Goal: Task Accomplishment & Management: Manage account settings

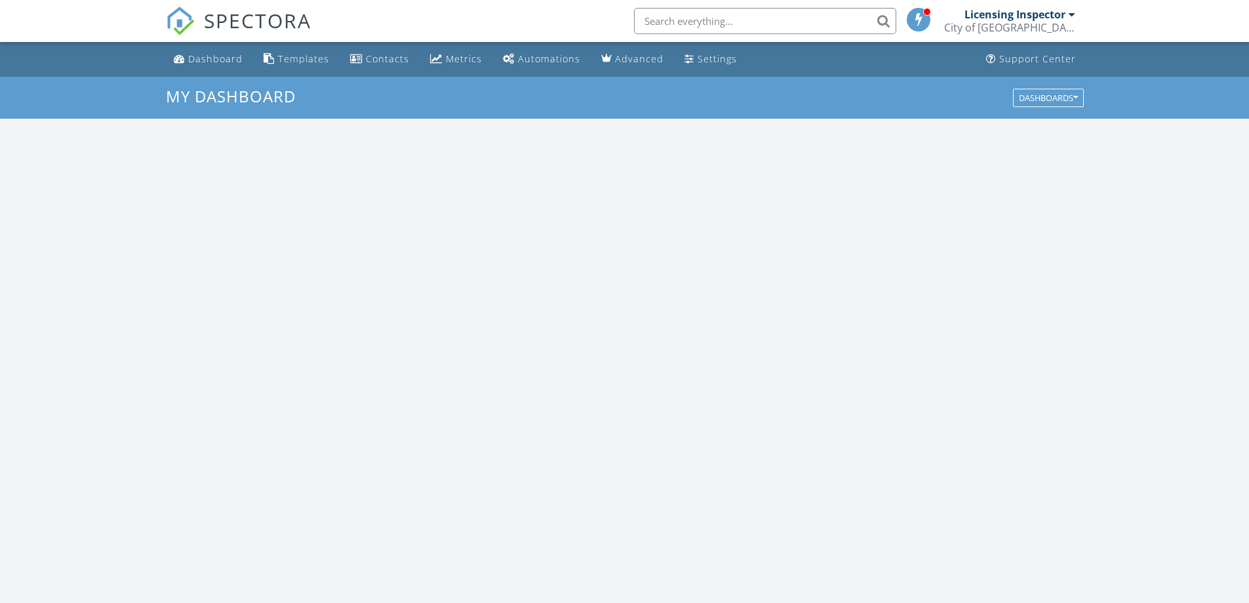
scroll to position [1214, 1270]
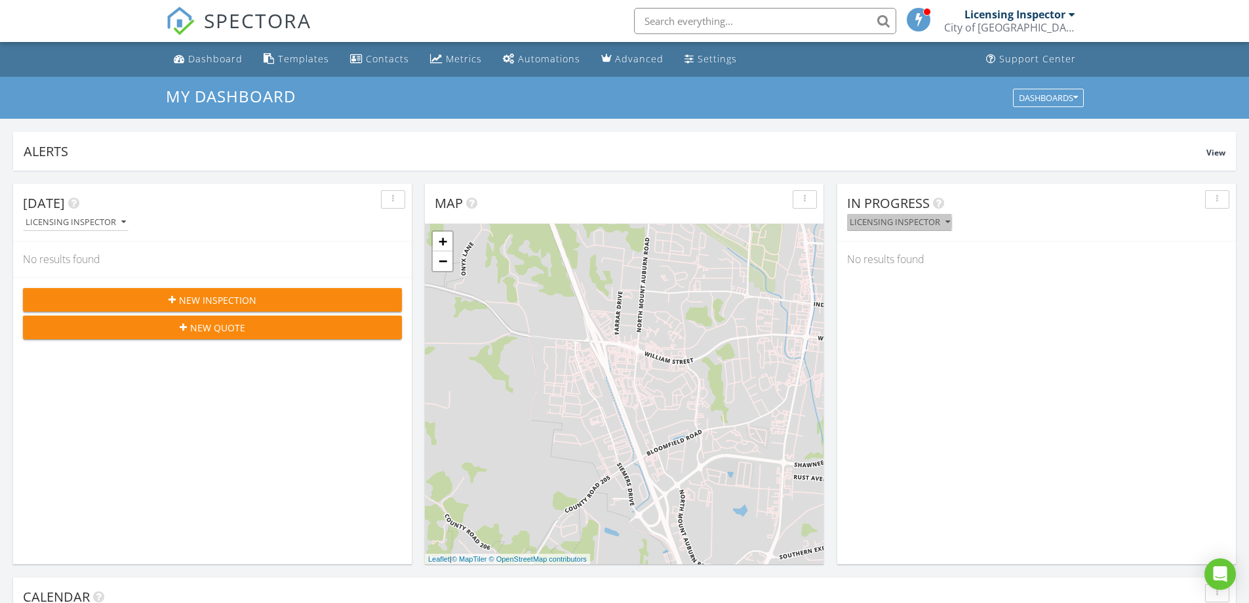
click at [946, 223] on icon "button" at bounding box center [948, 222] width 5 height 9
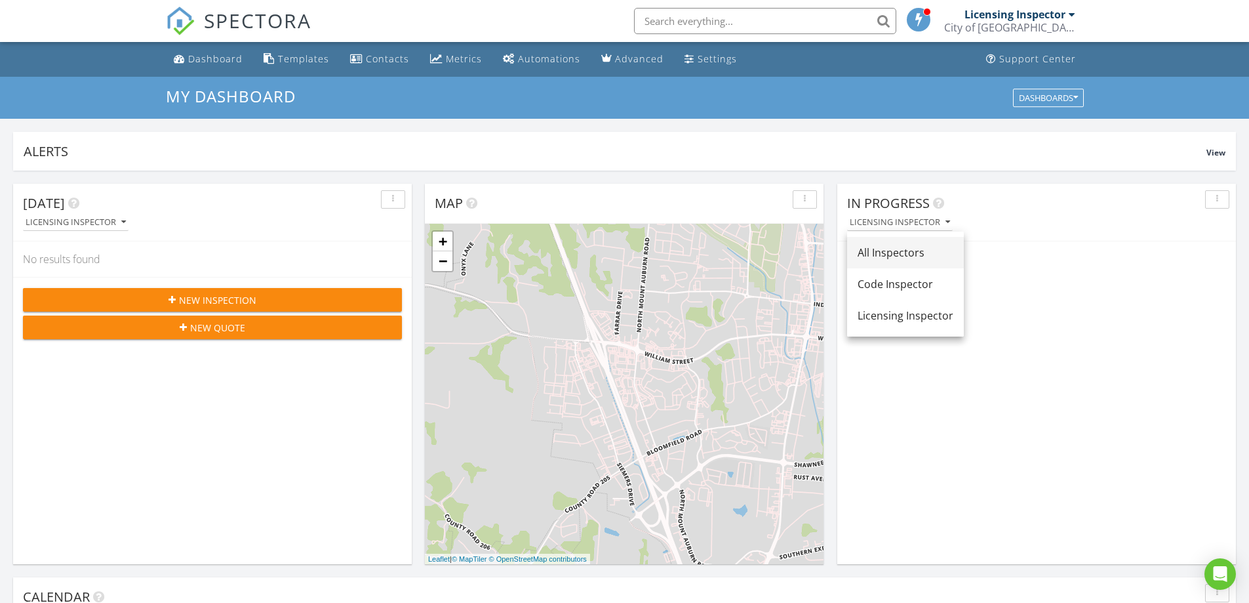
click at [931, 252] on div "All Inspectors" at bounding box center [906, 253] width 96 height 16
click at [933, 269] on link "[STREET_ADDRESS]" at bounding box center [915, 270] width 73 height 12
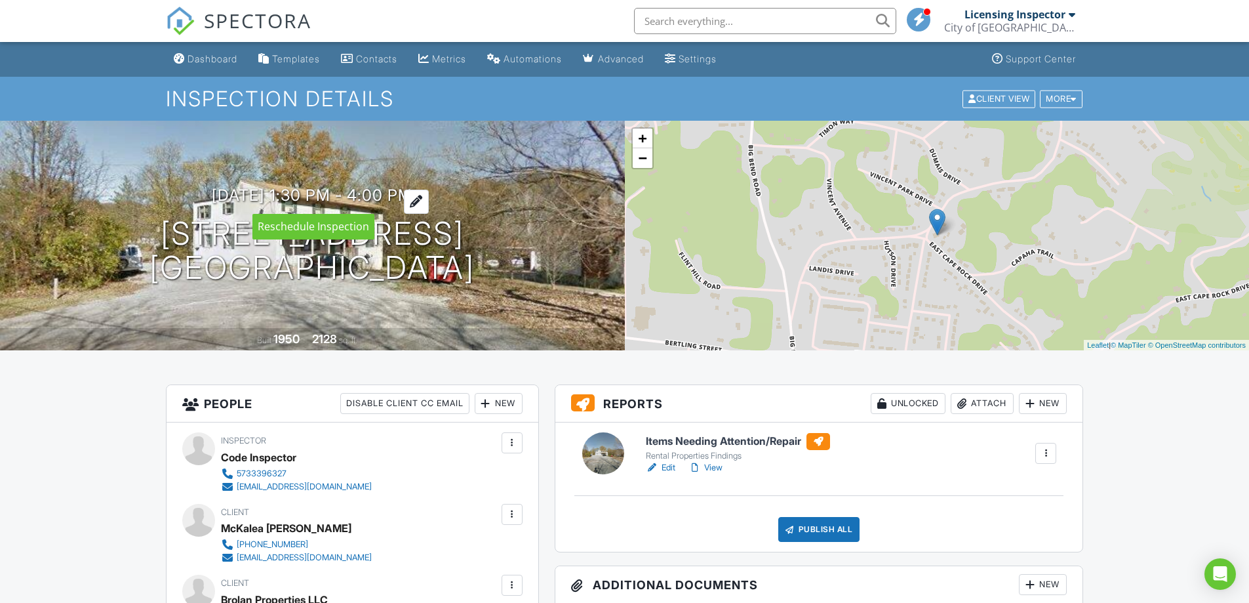
click at [429, 201] on div at bounding box center [416, 202] width 25 height 24
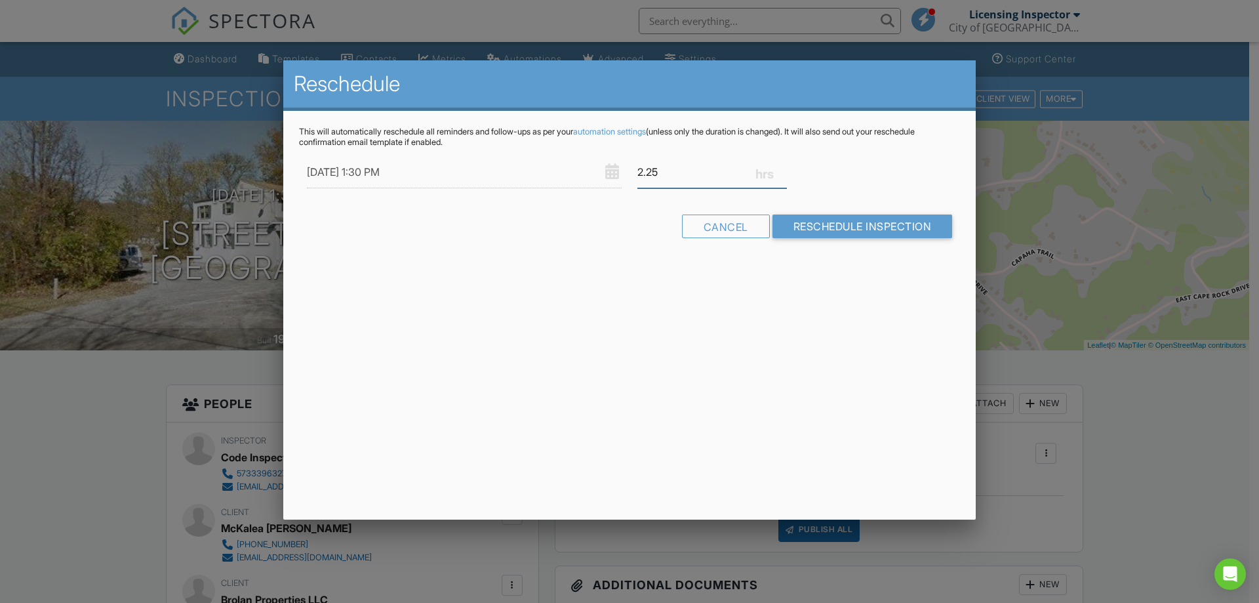
click at [782, 172] on input "2.25" at bounding box center [712, 172] width 150 height 32
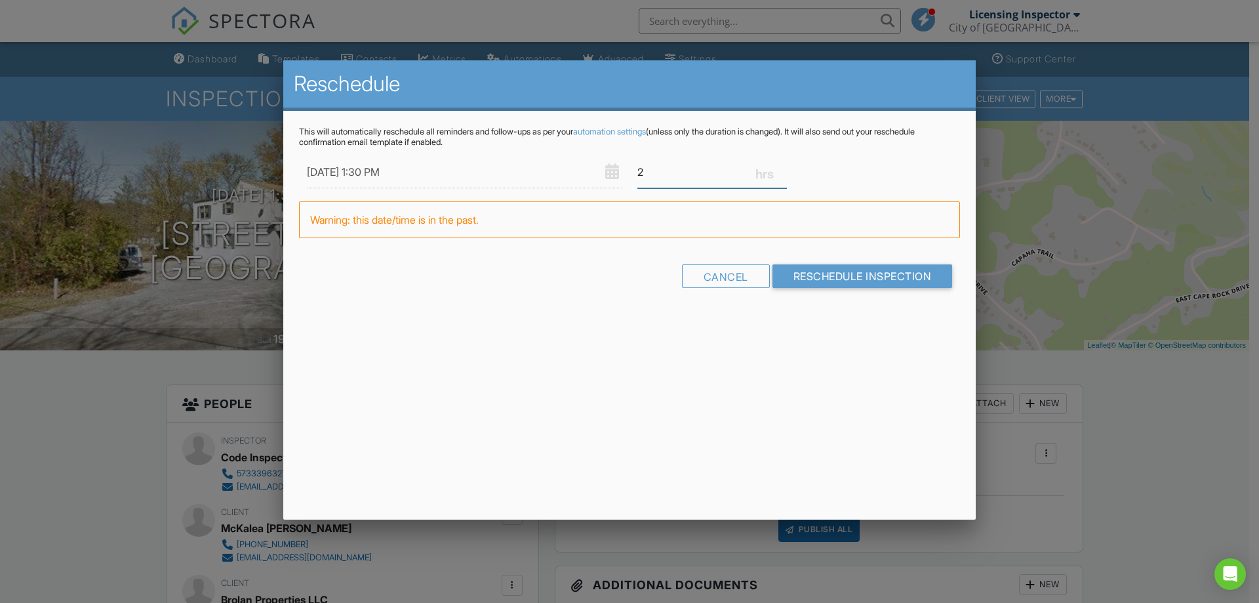
click at [782, 172] on input "2" at bounding box center [712, 172] width 150 height 32
click at [782, 172] on input "1.75" at bounding box center [712, 172] width 150 height 32
click at [782, 174] on input "1.5" at bounding box center [712, 172] width 150 height 32
click at [782, 174] on input "1.25" at bounding box center [712, 172] width 150 height 32
type input "1"
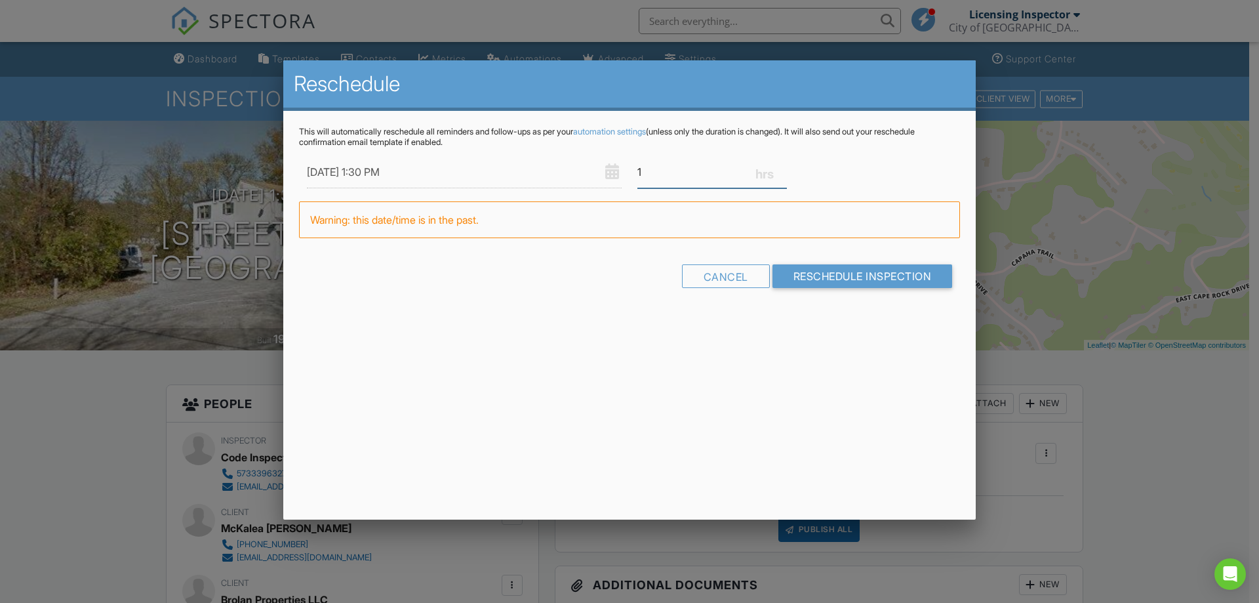
click at [782, 174] on input "1" at bounding box center [712, 172] width 150 height 32
click at [828, 275] on input "Reschedule Inspection" at bounding box center [862, 276] width 180 height 24
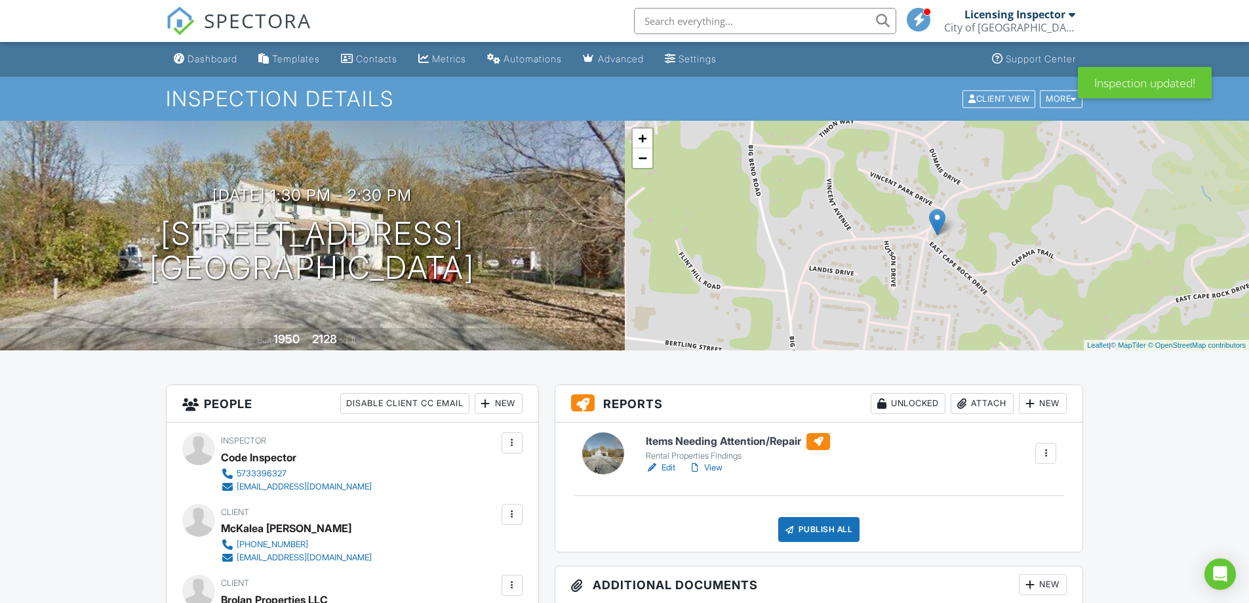
click at [550, 153] on div "08/26/2025 1:30 pm - 2:30 pm 338 E Cape Rock Dr 2 Cape Girardeau, MO 63701 Buil…" at bounding box center [312, 236] width 625 height 230
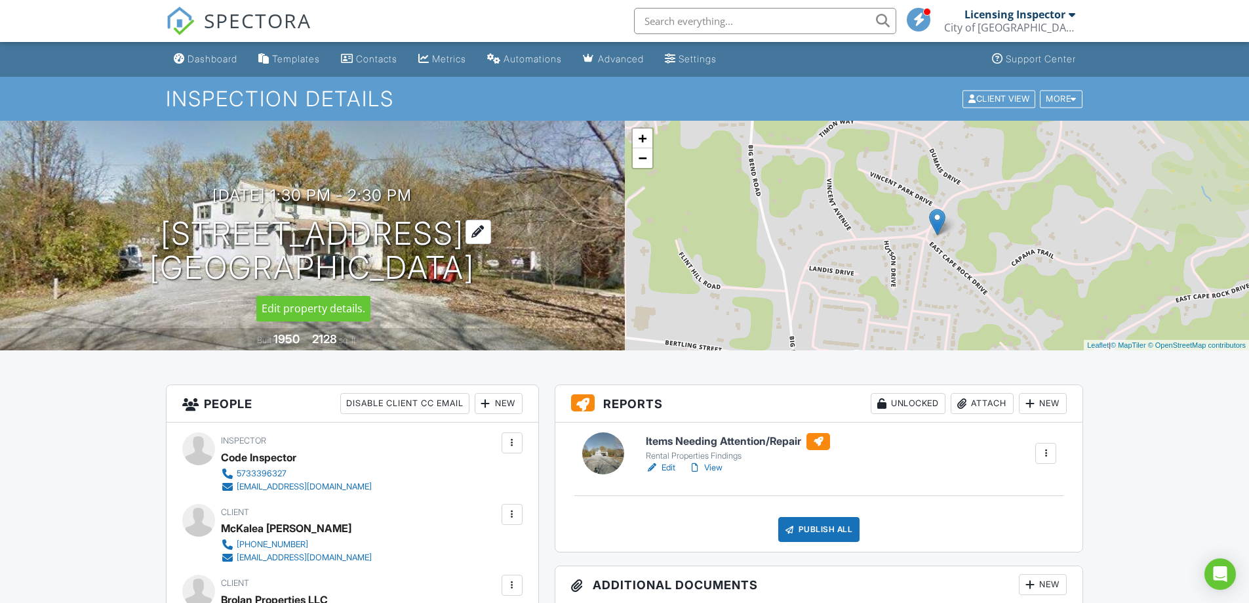
click at [491, 231] on div at bounding box center [479, 232] width 26 height 24
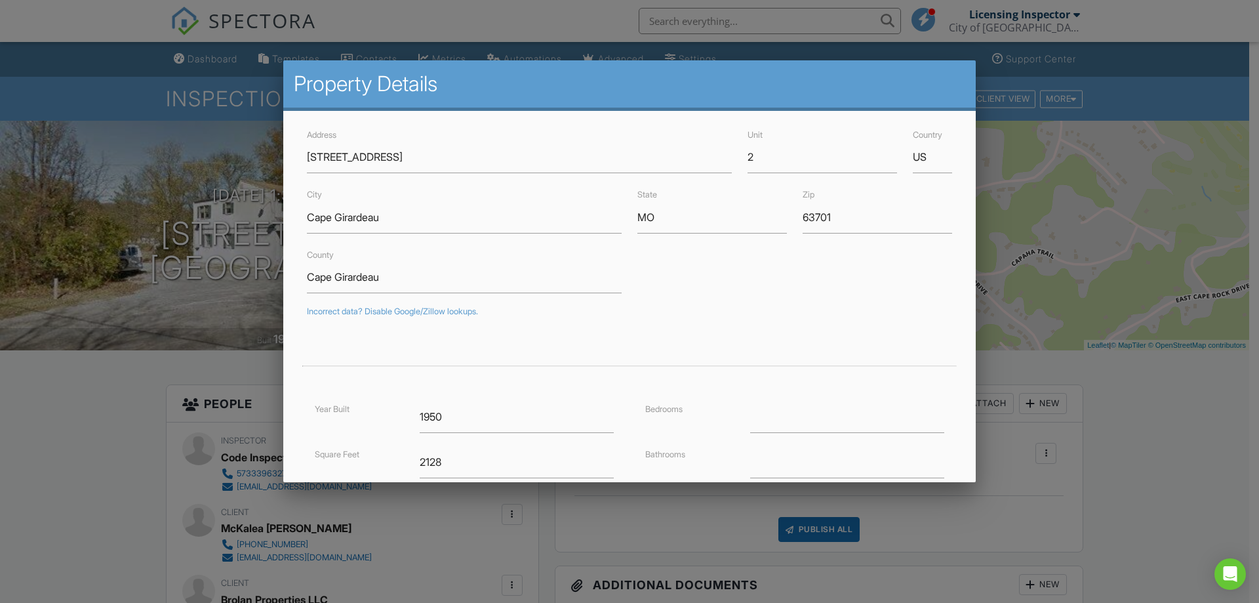
drag, startPoint x: 1107, startPoint y: 373, endPoint x: 1169, endPoint y: 419, distance: 76.9
click at [1169, 419] on div at bounding box center [629, 310] width 1259 height 753
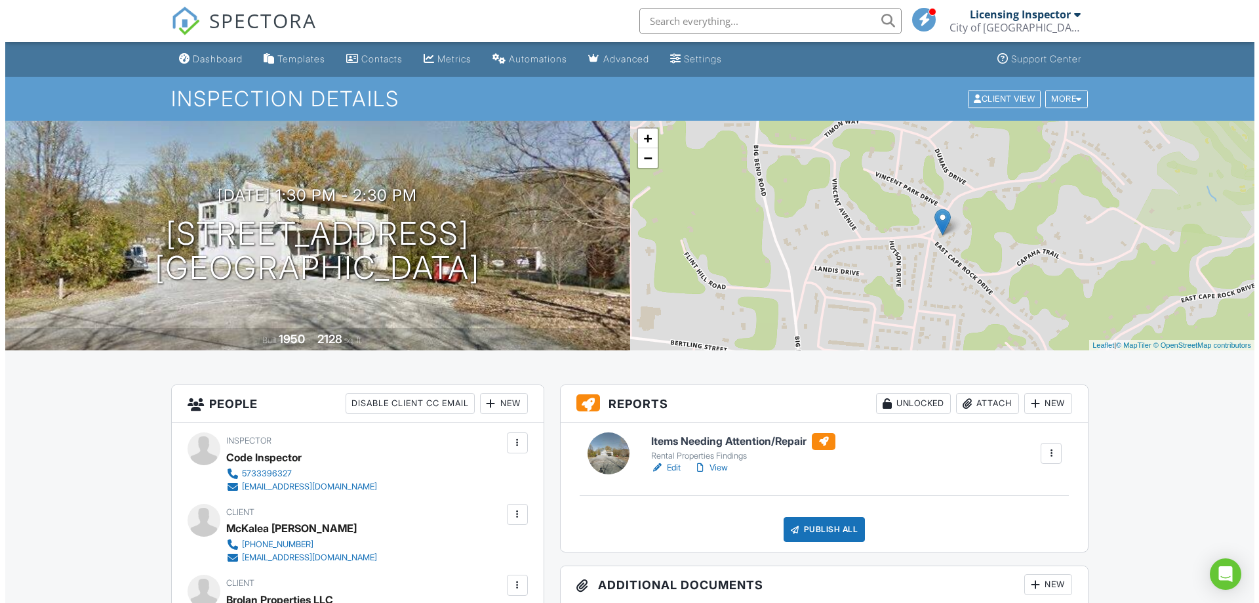
scroll to position [328, 0]
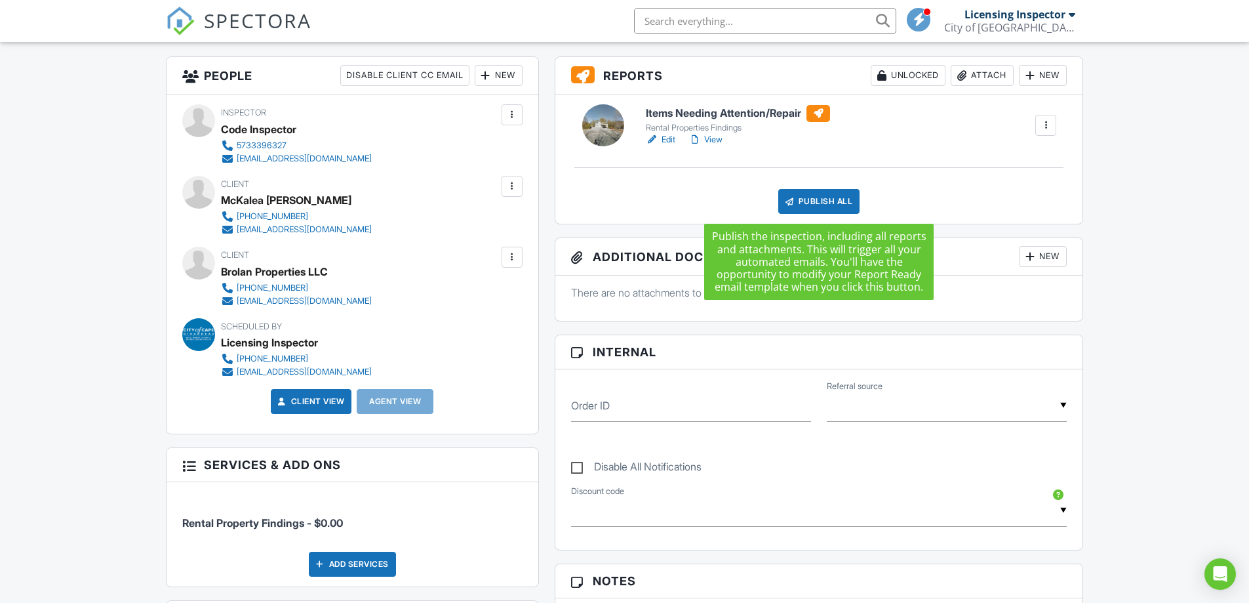
click at [802, 199] on div "Publish All" at bounding box center [819, 201] width 82 height 25
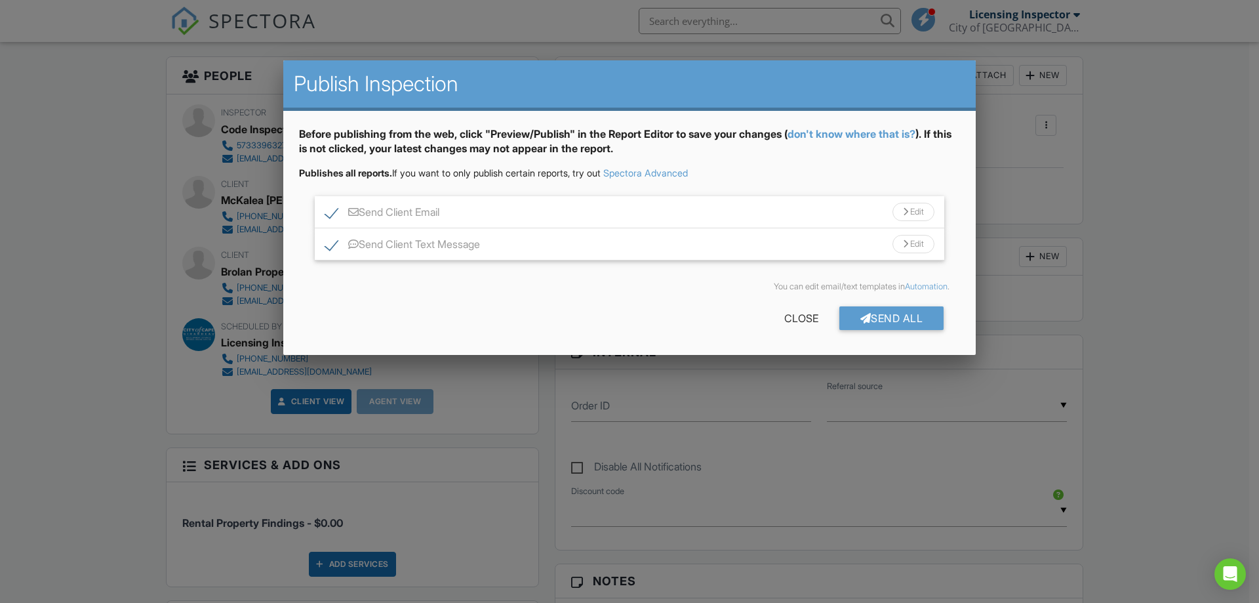
click at [587, 211] on div "Send Client Email Edit" at bounding box center [630, 212] width 630 height 32
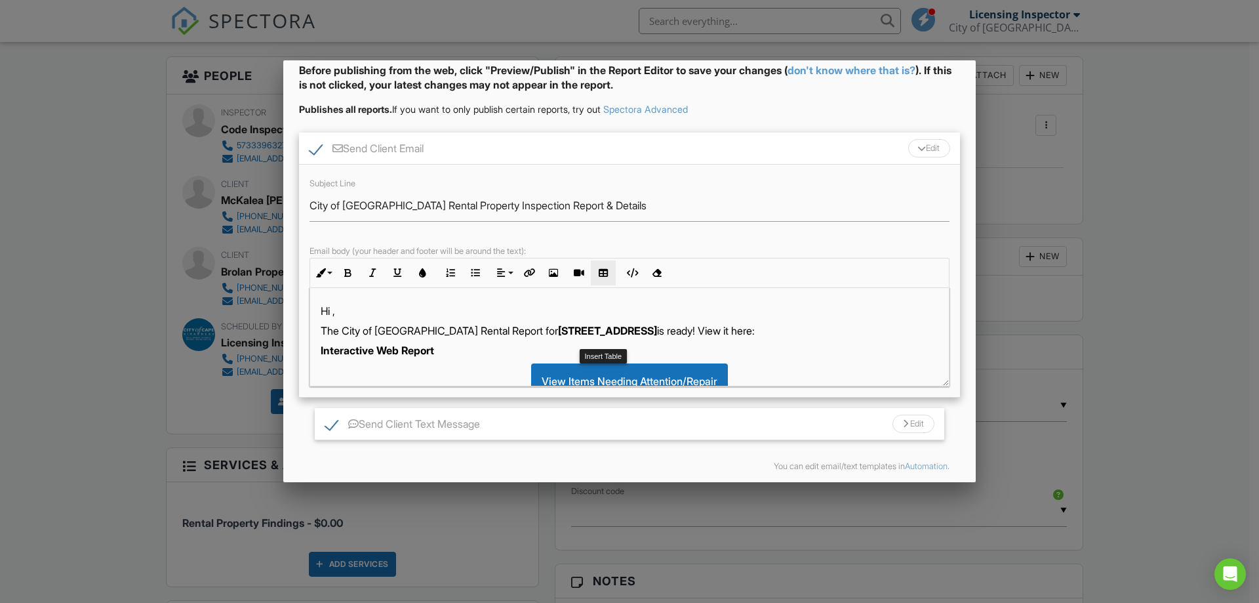
scroll to position [116, 0]
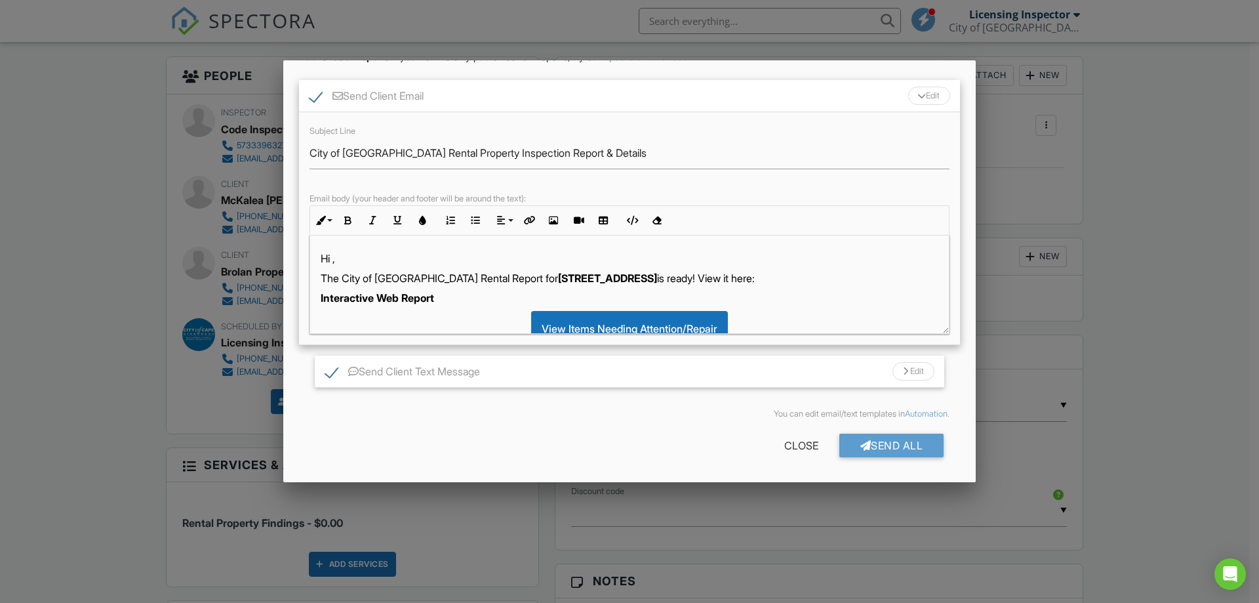
click at [841, 279] on p "The City of Cape Girardeau Rental Report for 338 E Cape Rock Dr 2, Cape Girarde…" at bounding box center [630, 278] width 618 height 14
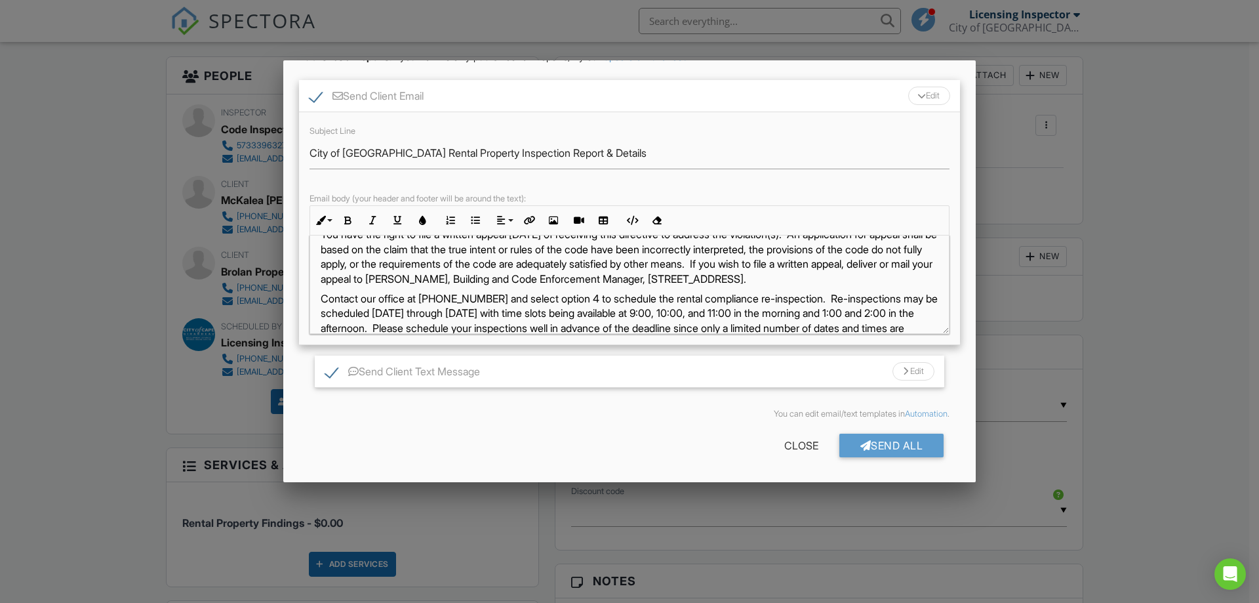
scroll to position [590, 0]
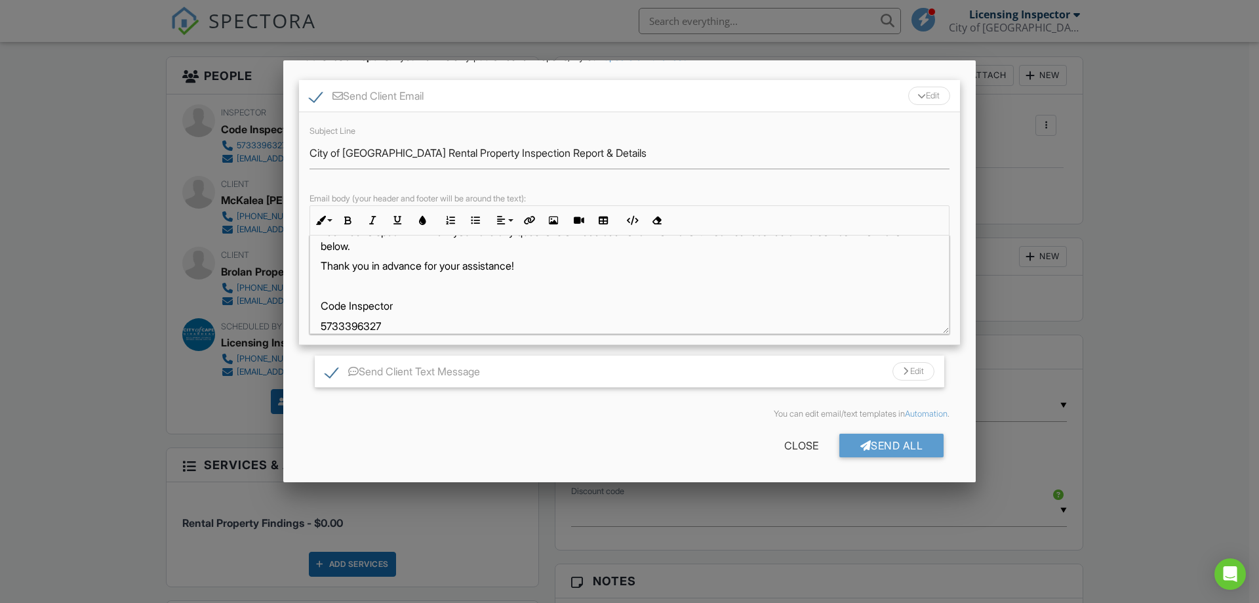
click at [529, 273] on p "Thank you in advance for your assistance!" at bounding box center [630, 265] width 618 height 14
drag, startPoint x: 320, startPoint y: 269, endPoint x: 544, endPoint y: 316, distance: 229.2
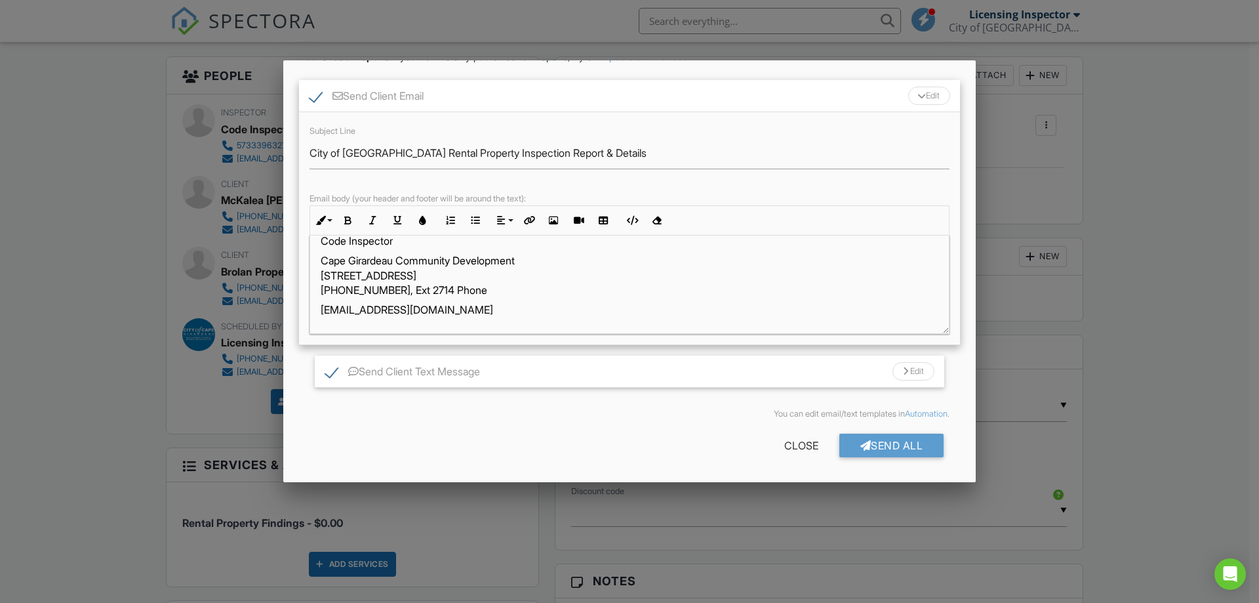
scroll to position [723, 0]
drag, startPoint x: 442, startPoint y: 304, endPoint x: 481, endPoint y: 307, distance: 39.4
click at [481, 297] on p "Cape Girardeau Community Development 44 N Lorimier St 573-339-6327, Ext 2714 Ph…" at bounding box center [630, 275] width 618 height 44
click at [908, 89] on div "Edit" at bounding box center [929, 96] width 42 height 18
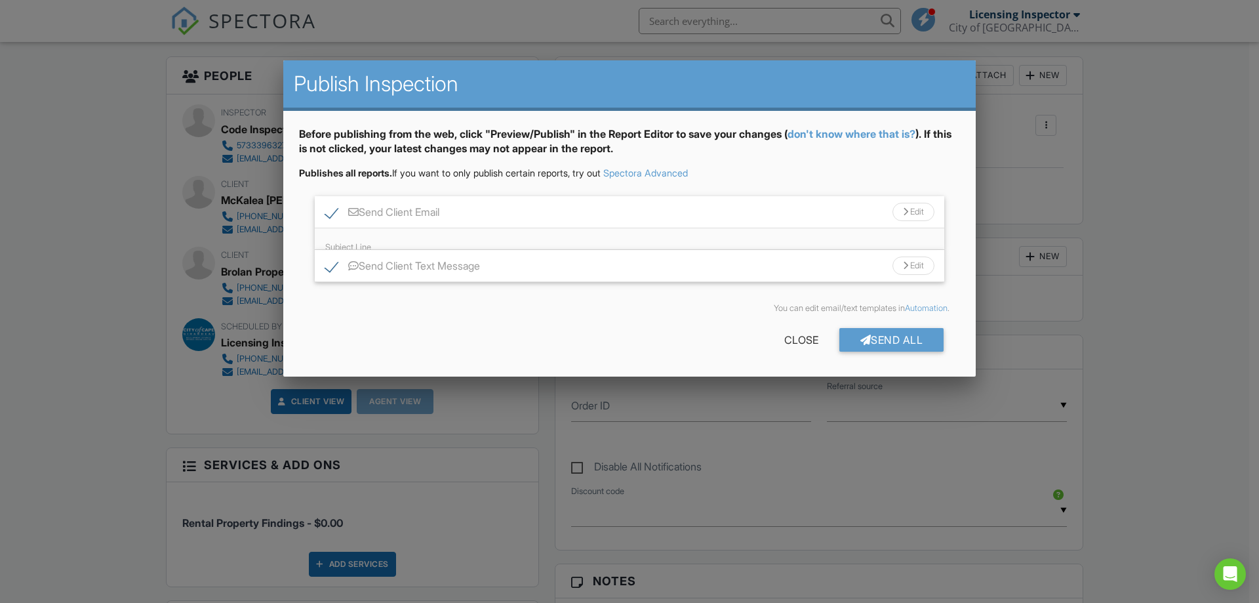
scroll to position [737, 0]
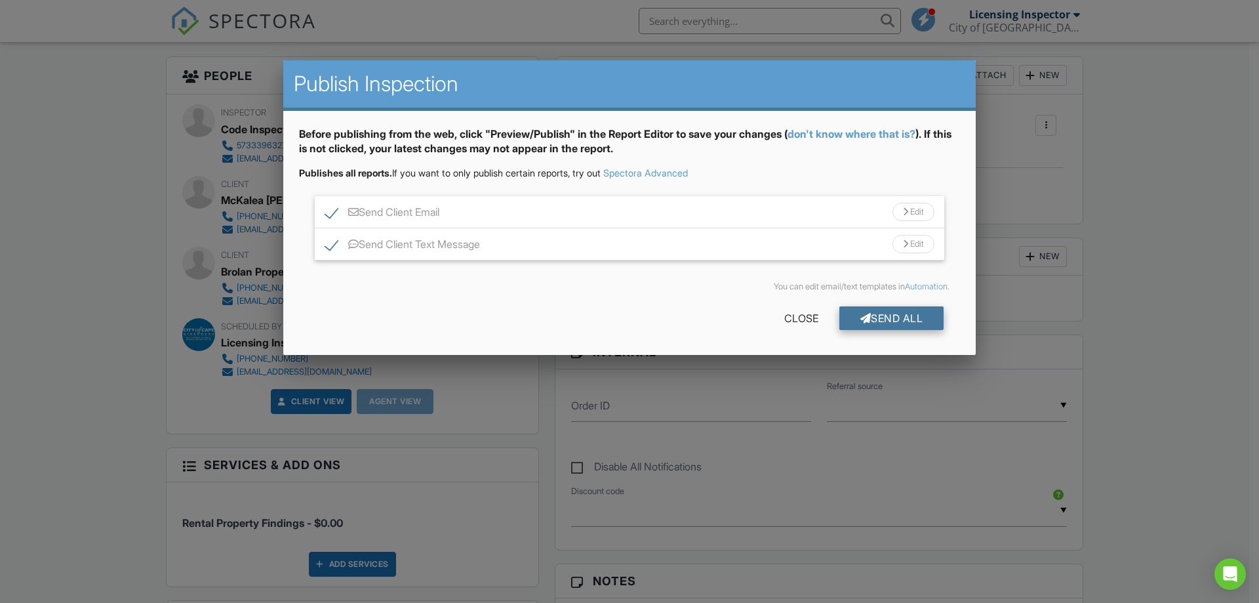
click at [908, 324] on div "Send All" at bounding box center [891, 318] width 105 height 24
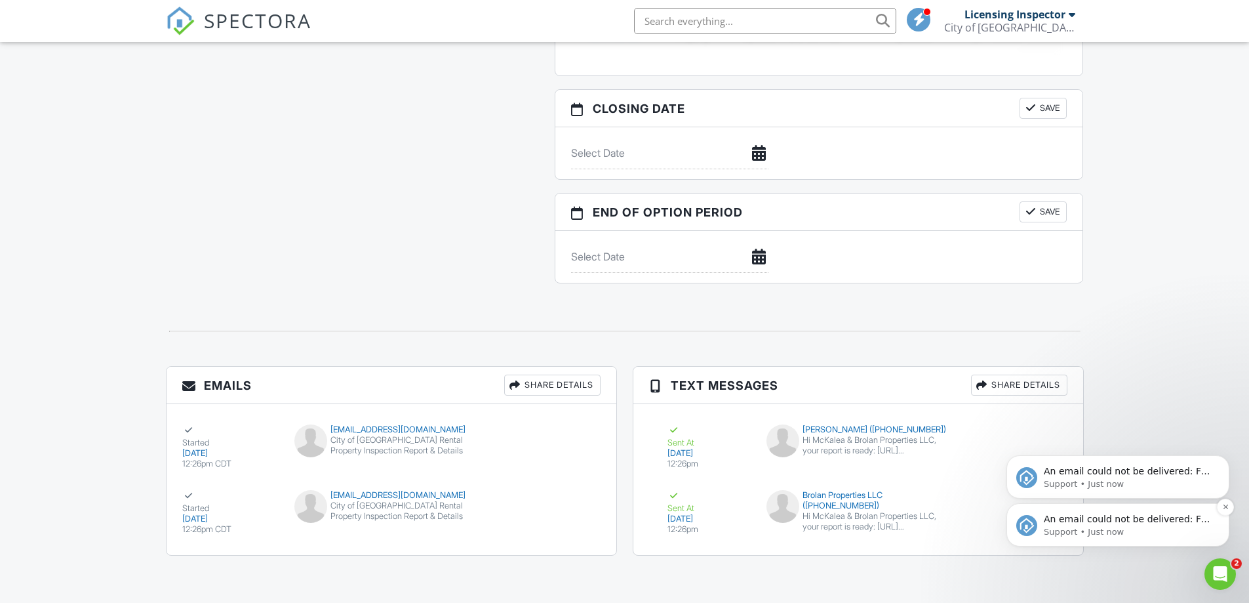
click at [1131, 529] on p "Support • Just now" at bounding box center [1128, 532] width 169 height 12
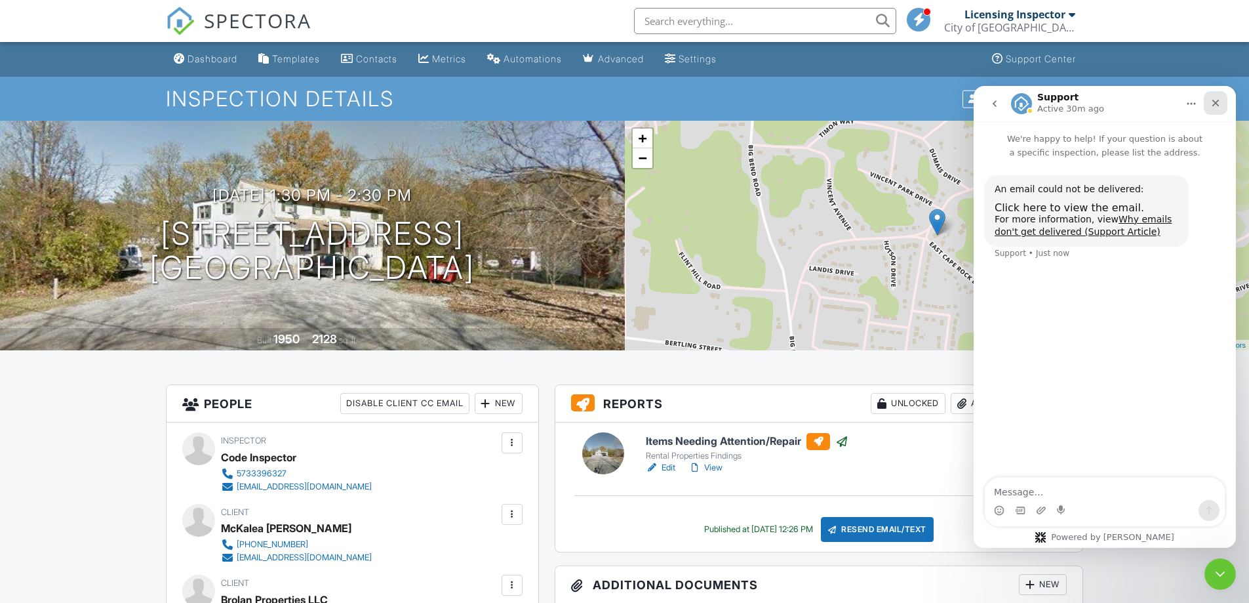
click at [1216, 105] on icon "Close" at bounding box center [1215, 103] width 10 height 10
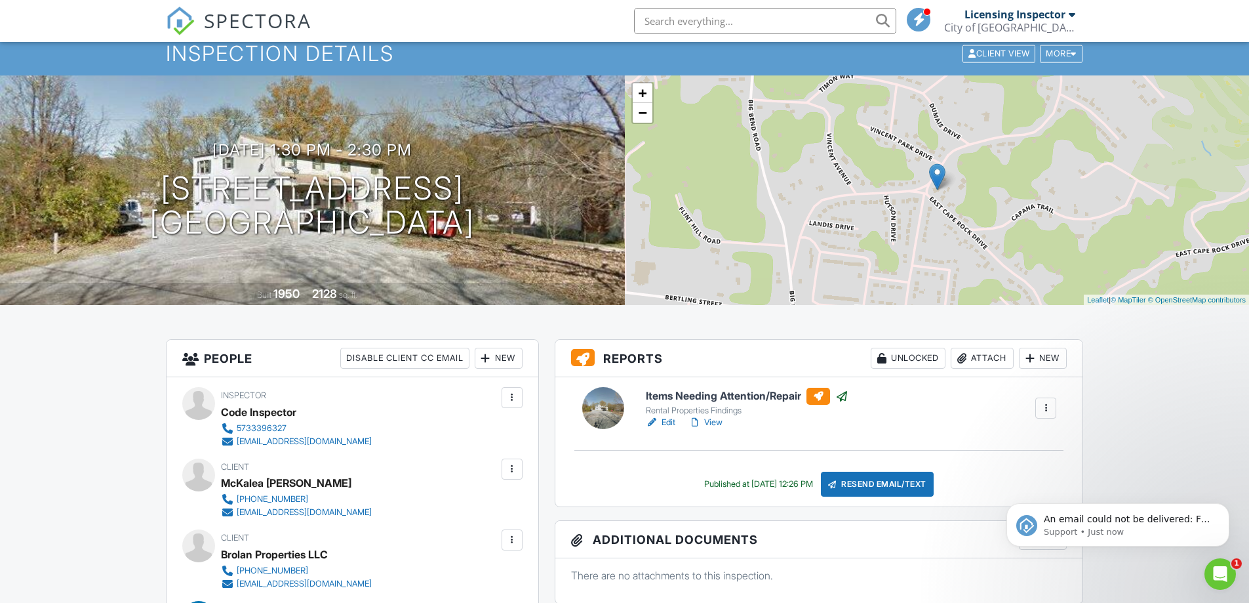
scroll to position [66, 0]
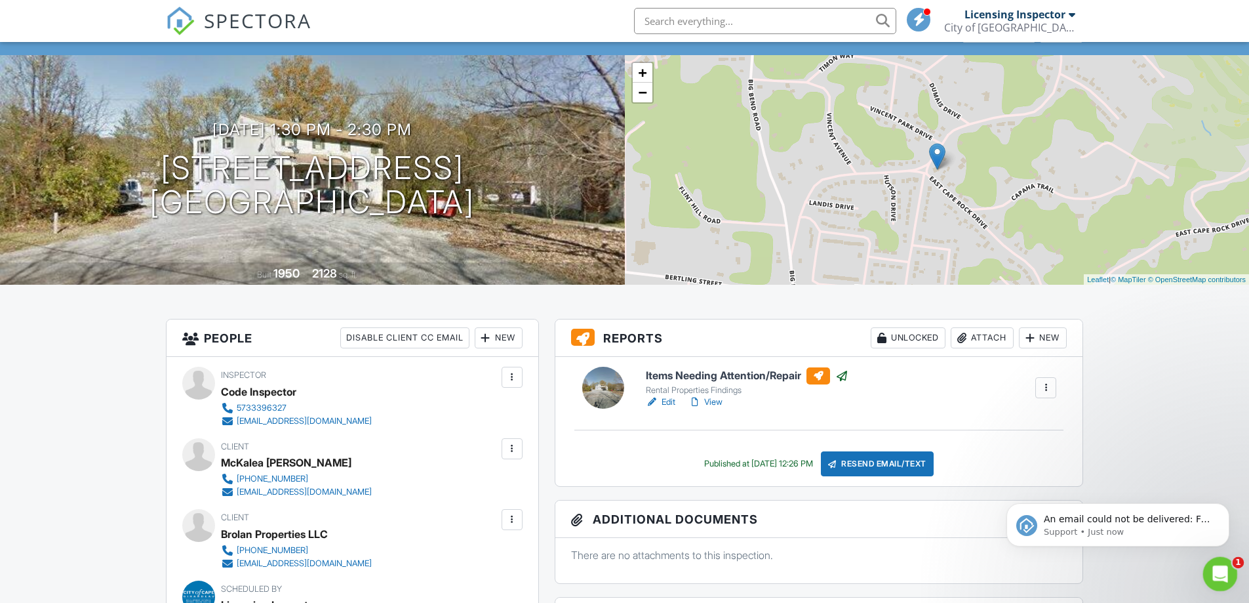
click html
click at [1228, 574] on div "Open Intercom Messenger" at bounding box center [1218, 571] width 43 height 43
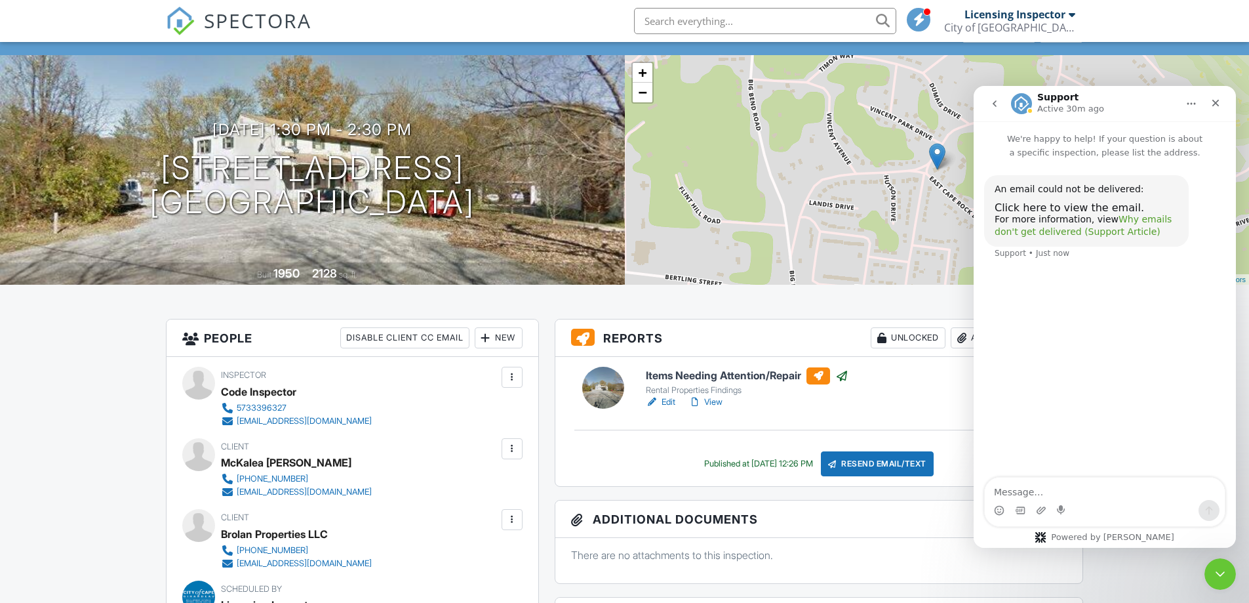
click at [1108, 228] on link "Why emails don't get delivered (Support Article)" at bounding box center [1083, 226] width 177 height 24
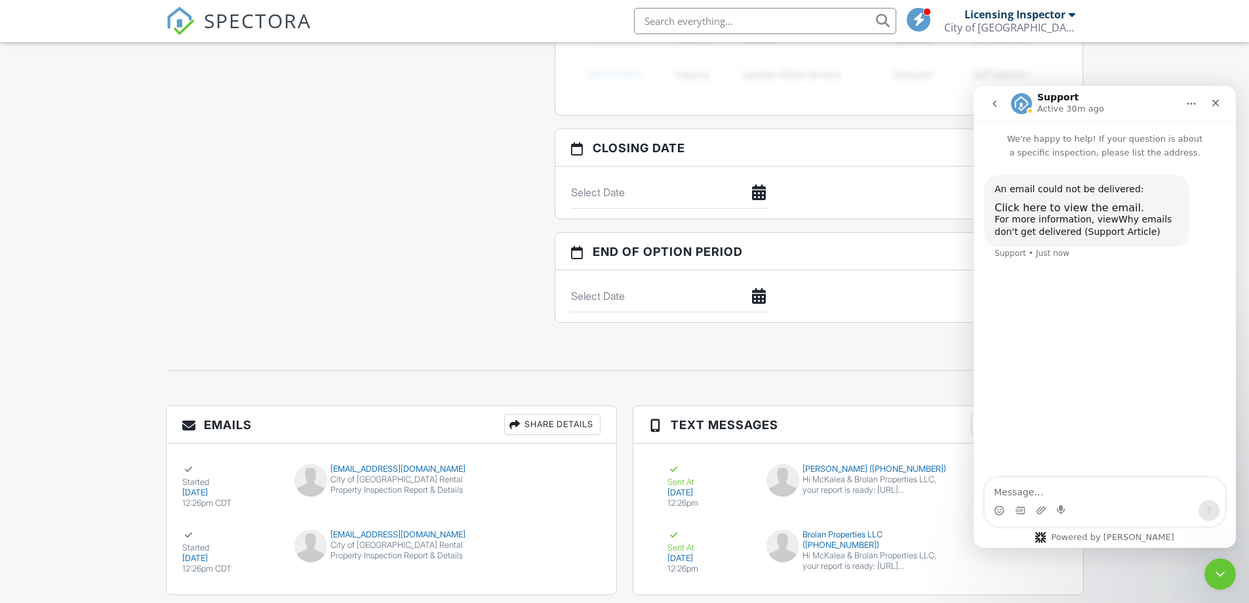
scroll to position [1177, 0]
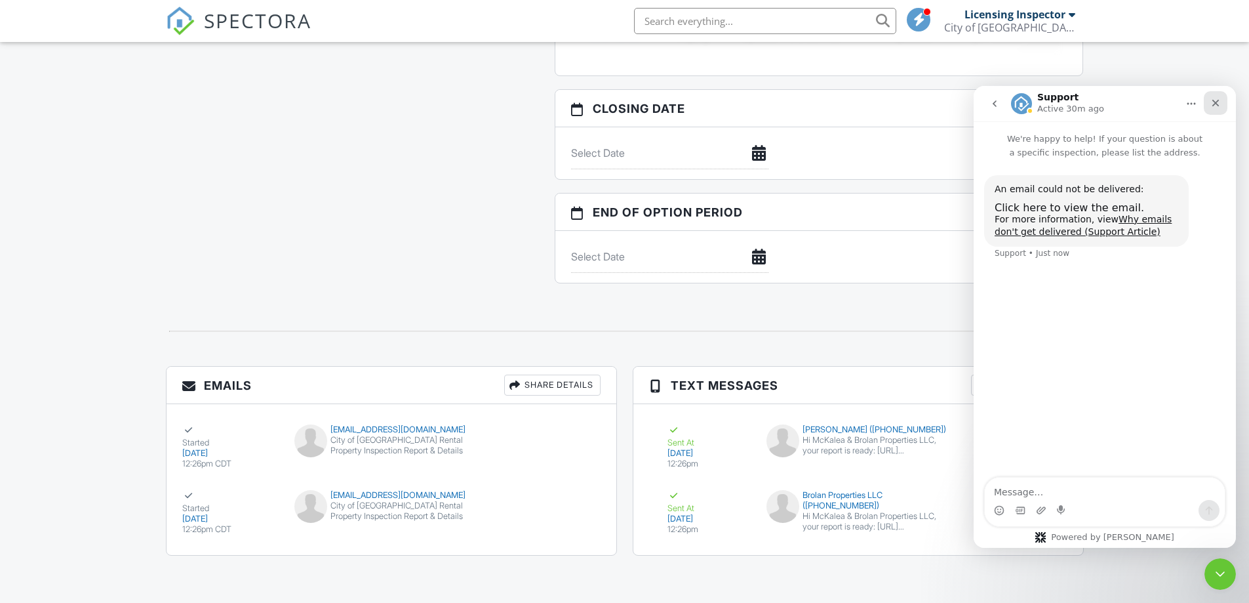
click at [1218, 107] on icon "Close" at bounding box center [1215, 103] width 10 height 10
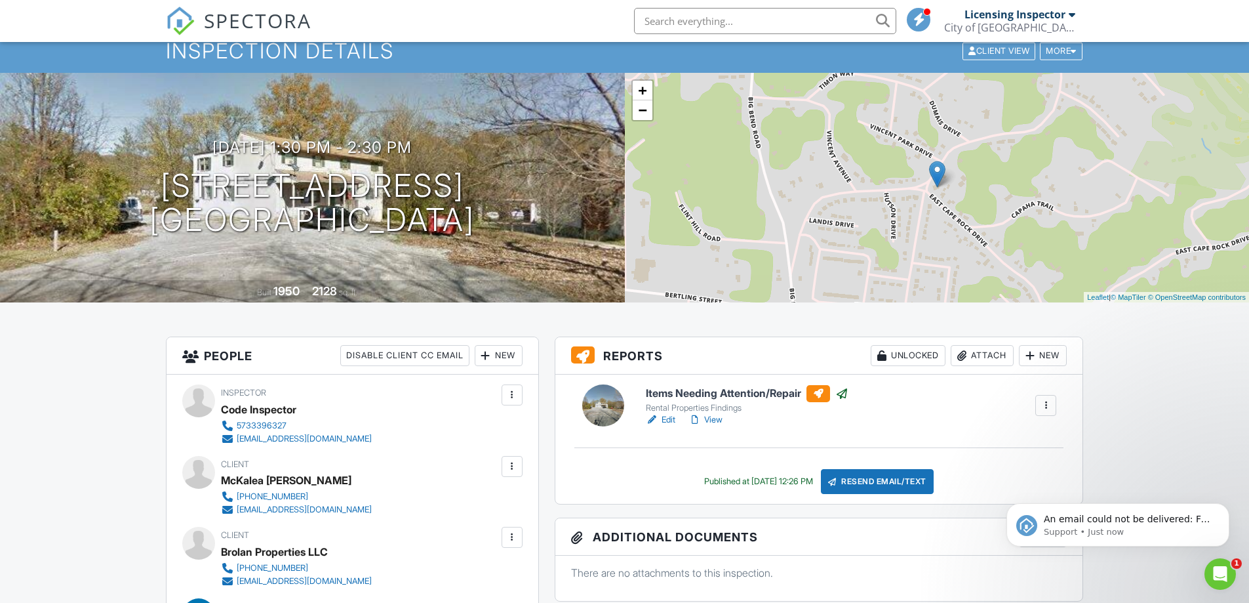
scroll to position [0, 0]
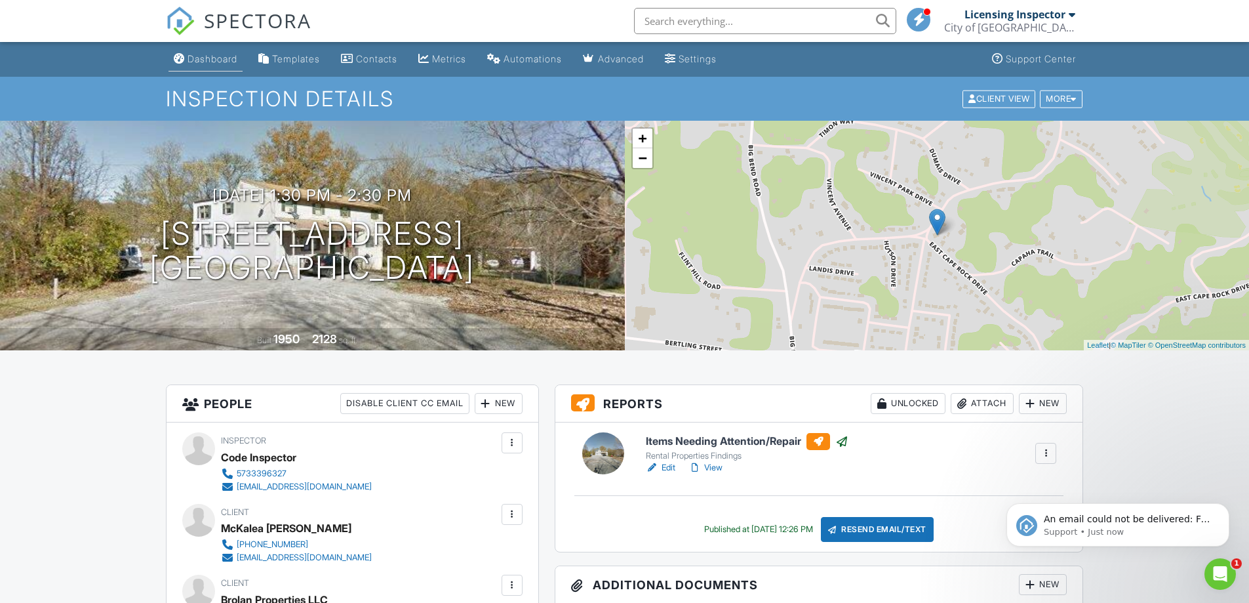
click at [214, 60] on div "Dashboard" at bounding box center [213, 58] width 50 height 11
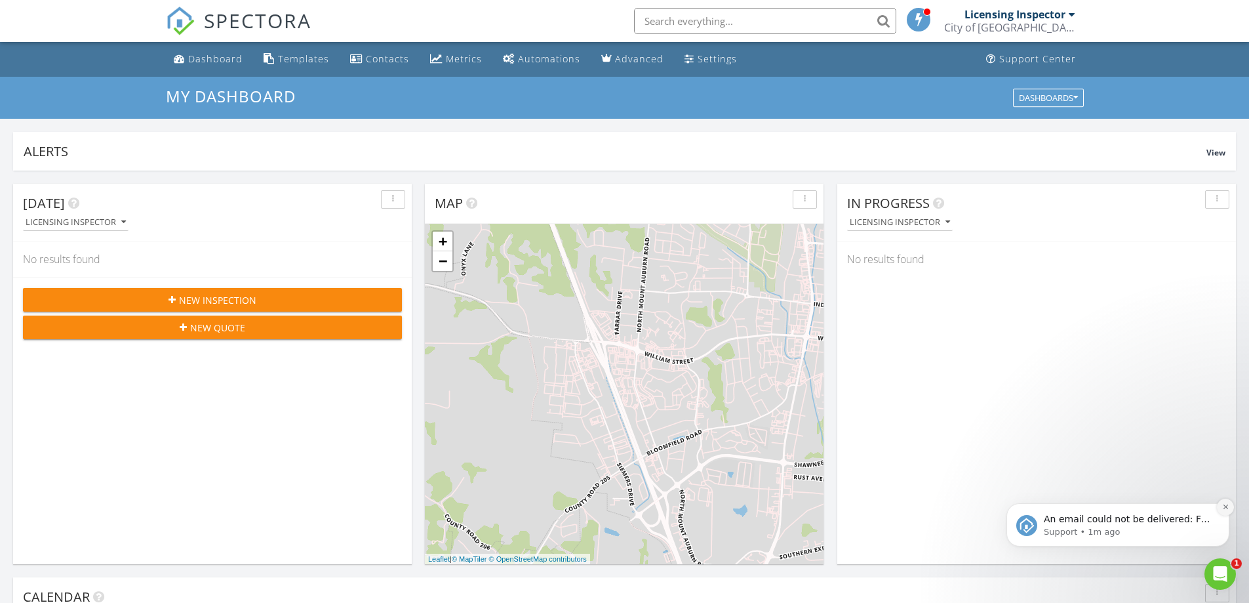
click at [1226, 506] on button "Dismiss notification" at bounding box center [1225, 506] width 17 height 17
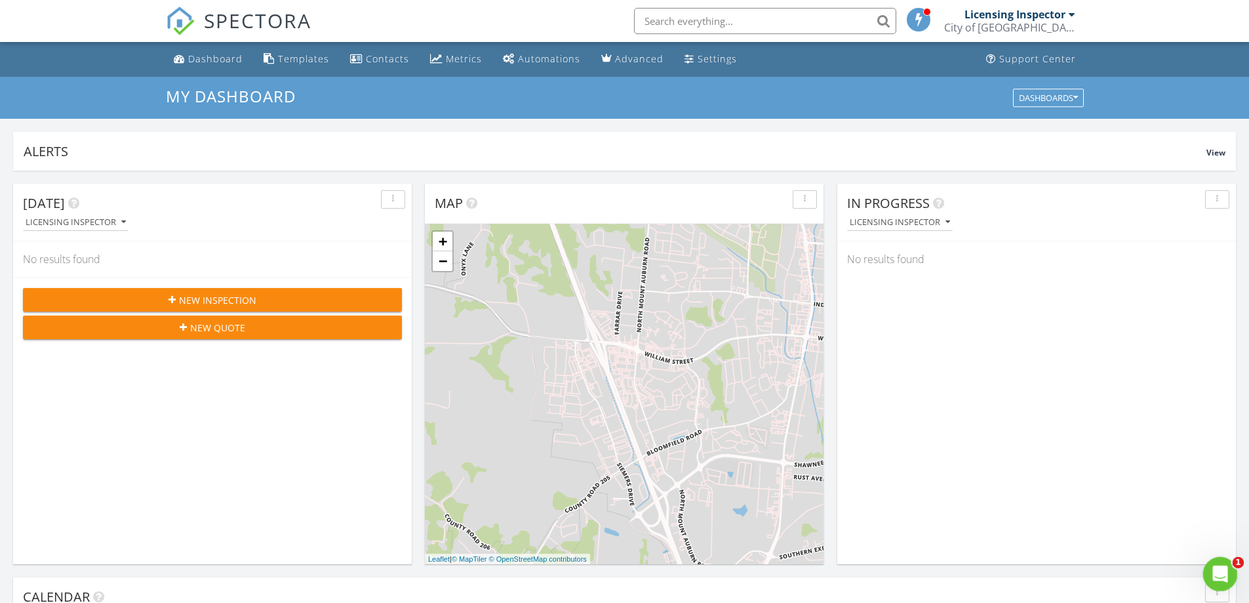
click at [1229, 572] on div "Open Intercom Messenger" at bounding box center [1218, 571] width 43 height 43
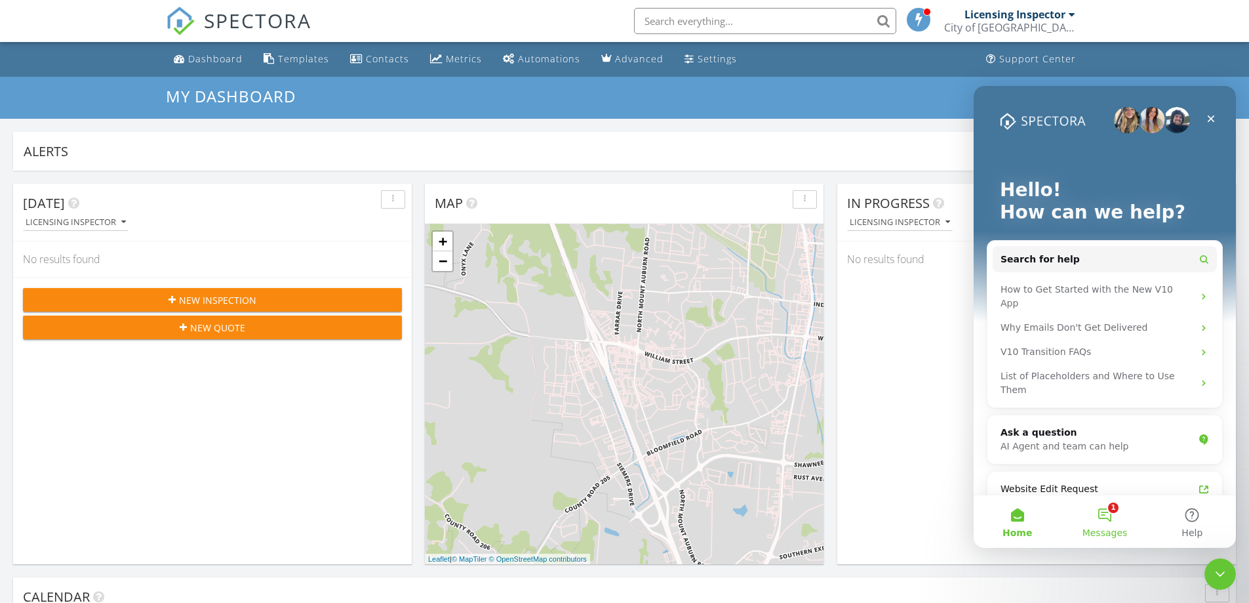
click at [1103, 510] on button "1 Messages" at bounding box center [1104, 521] width 87 height 52
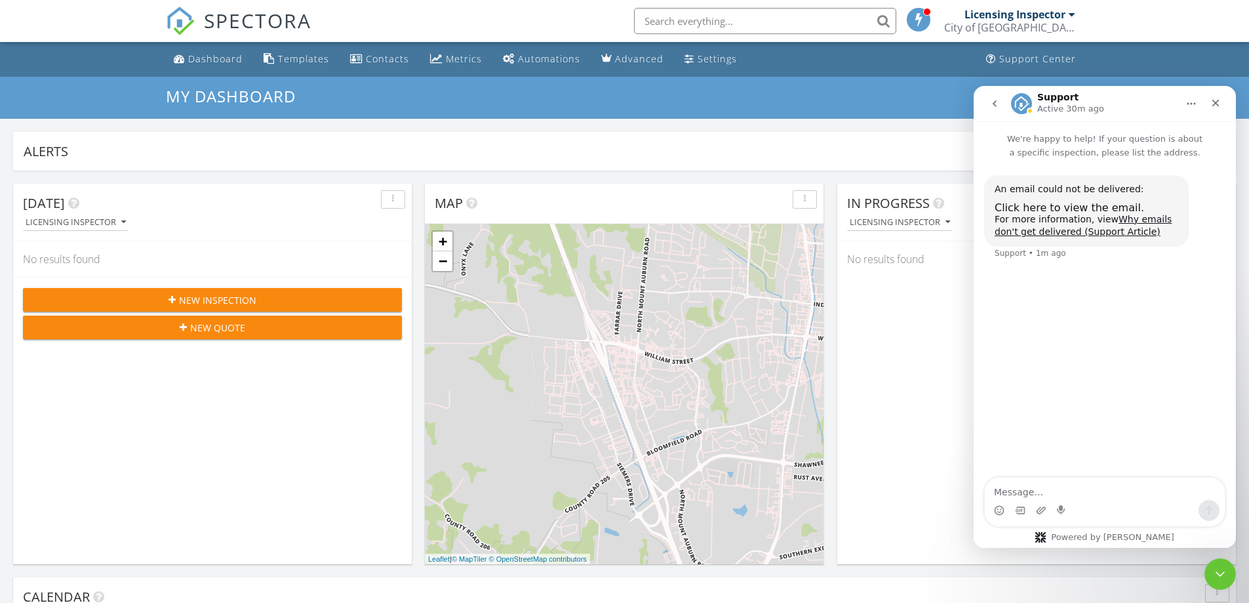
click at [898, 140] on div "Alerts View" at bounding box center [624, 151] width 1223 height 39
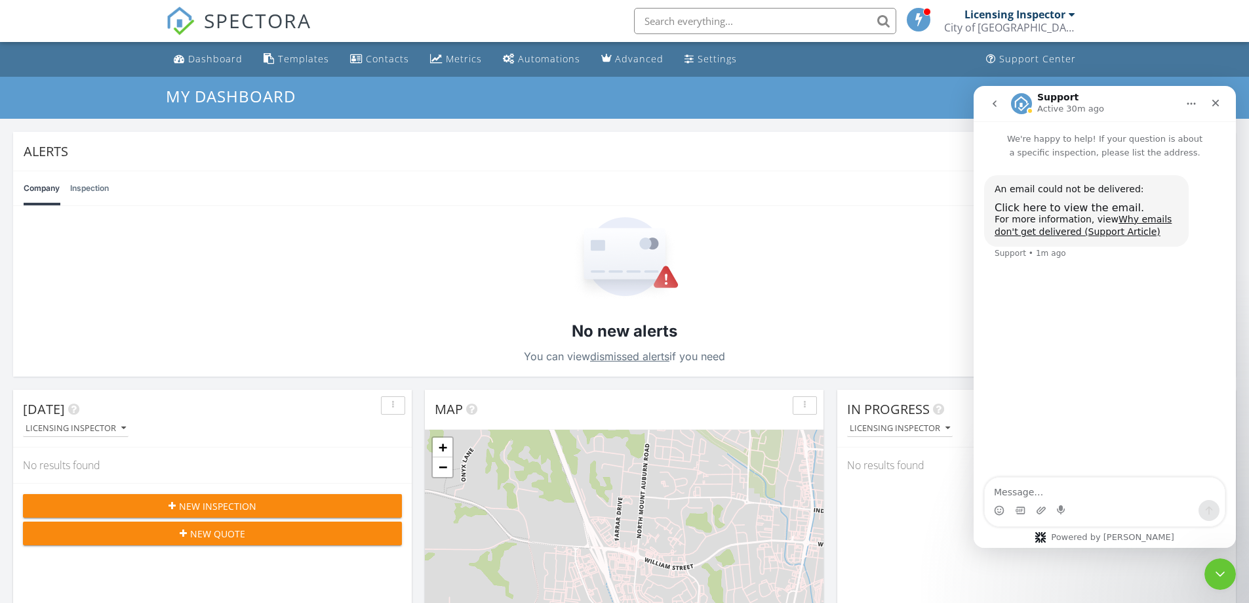
click at [808, 117] on div "My Dashboard Dashboards" at bounding box center [624, 98] width 1249 height 42
click at [1218, 109] on div "Close" at bounding box center [1216, 103] width 24 height 24
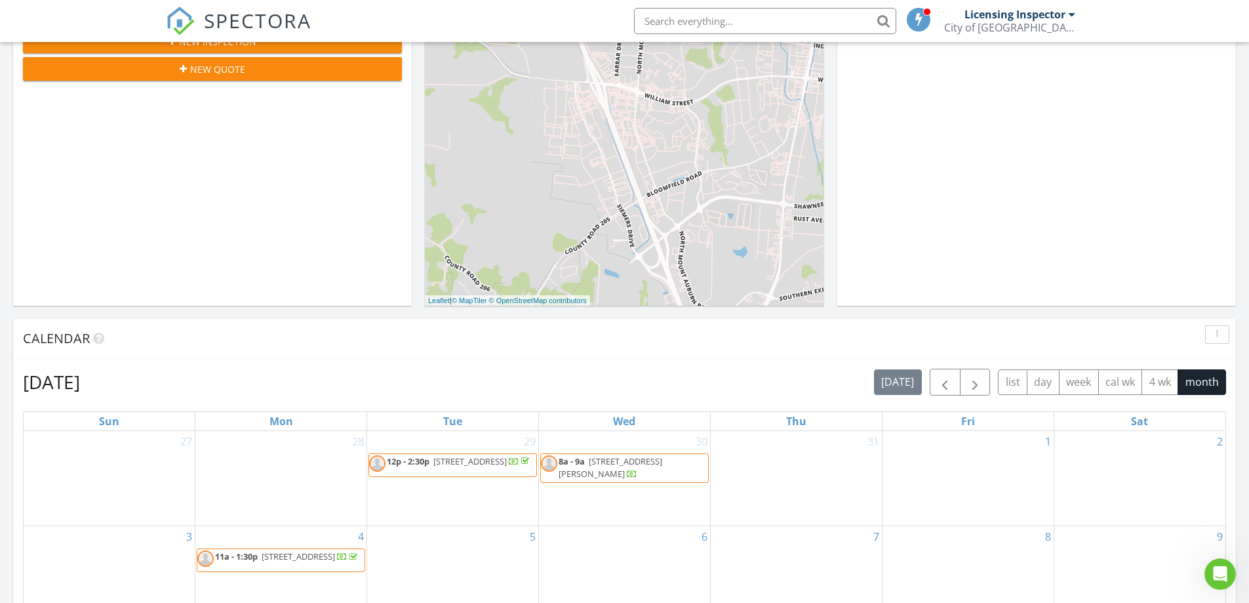
scroll to position [858, 0]
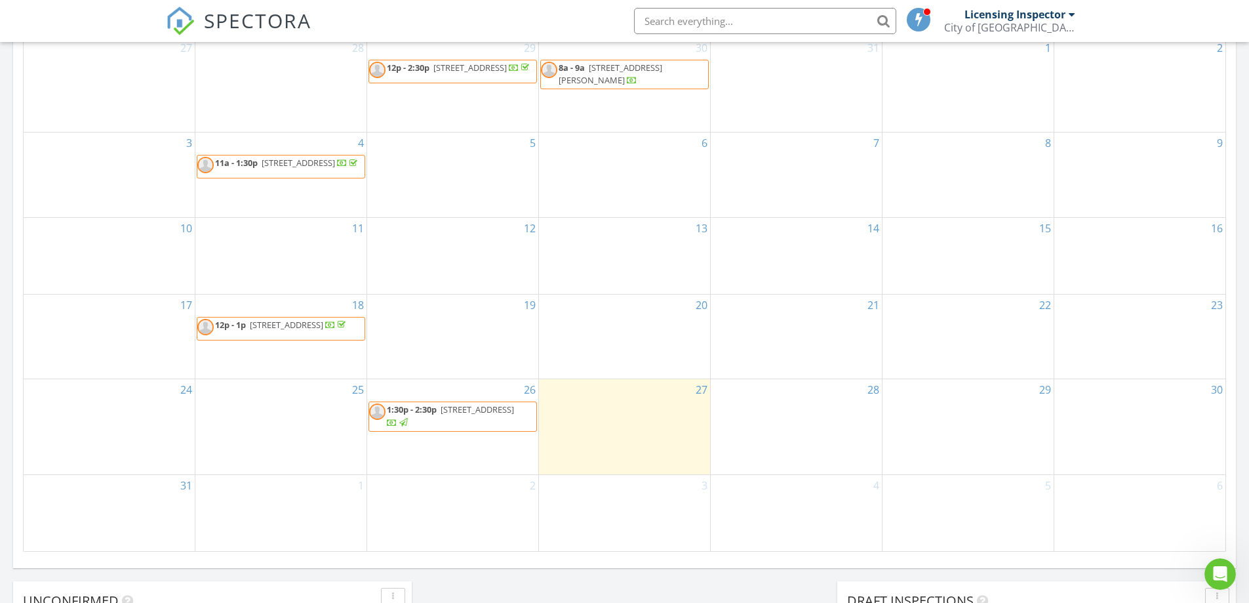
click at [473, 415] on span "338 E Cape Rock Dr 2, Cape Girardeau 63701" at bounding box center [477, 409] width 73 height 12
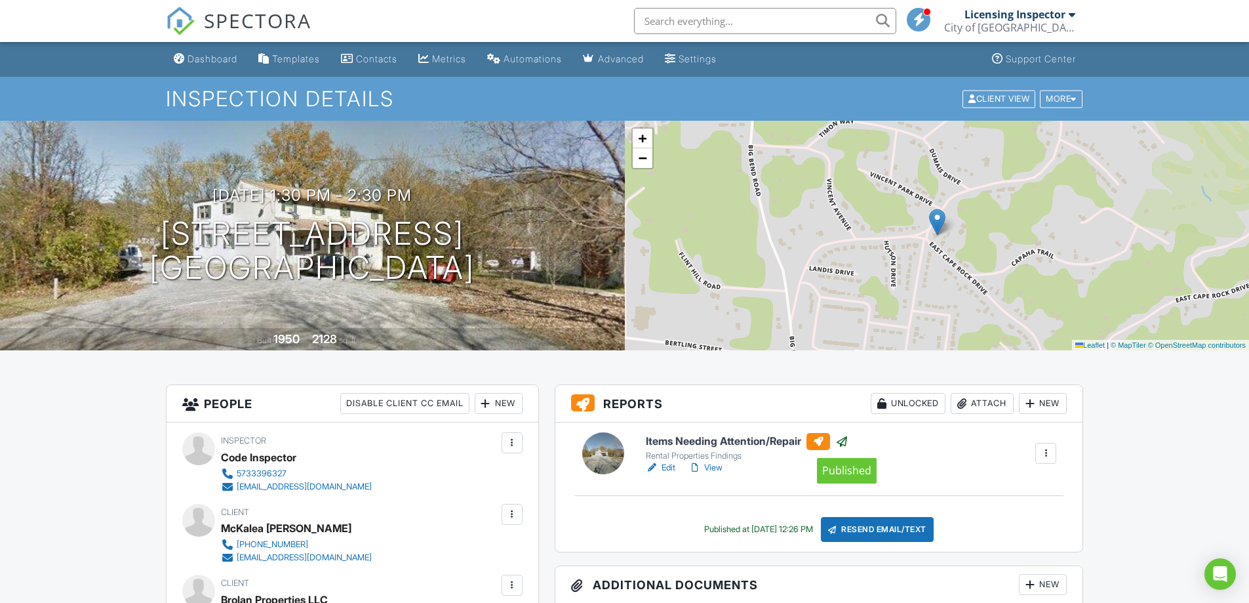
click at [849, 440] on div at bounding box center [841, 441] width 13 height 13
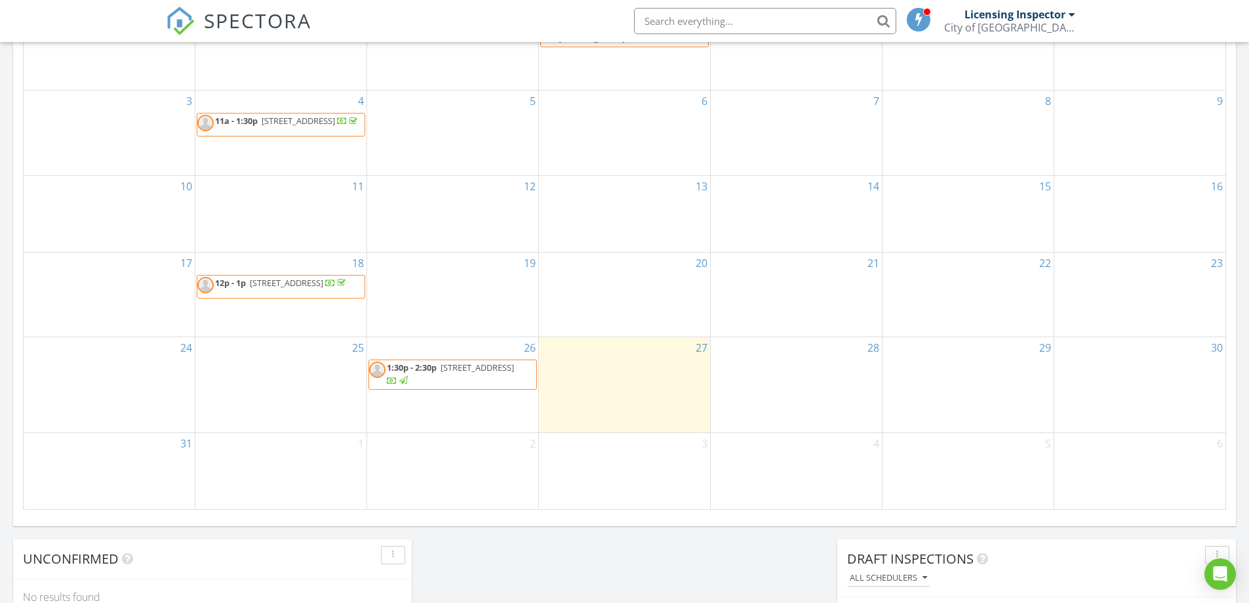
scroll to position [721, 0]
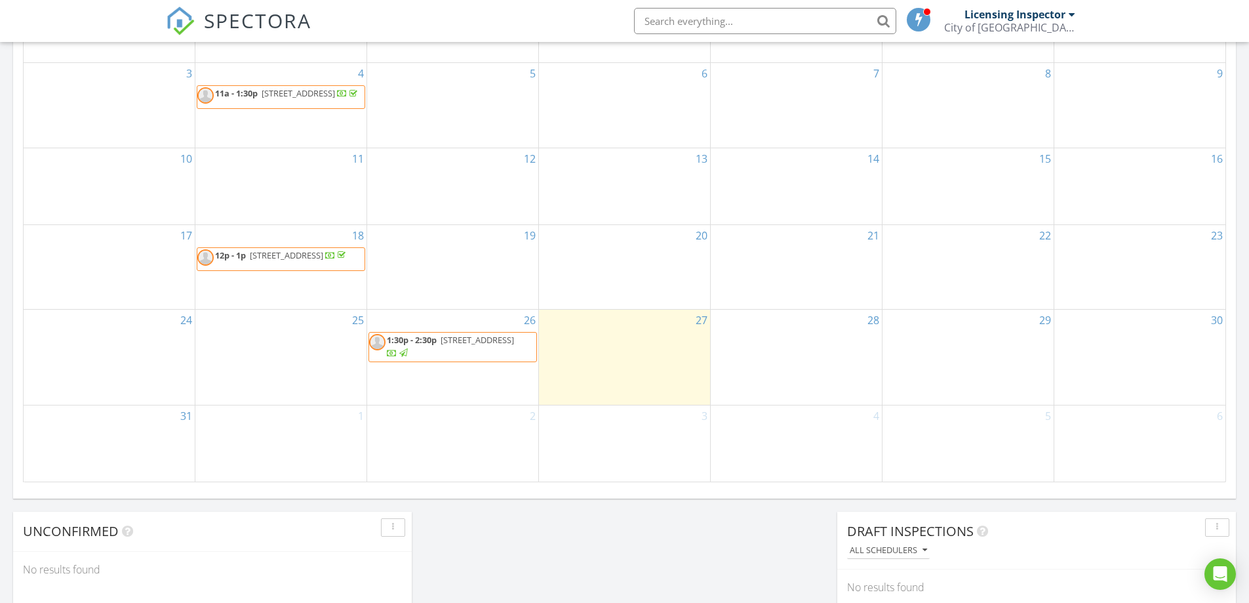
click at [431, 346] on span "1:30p - 2:30p" at bounding box center [412, 340] width 50 height 12
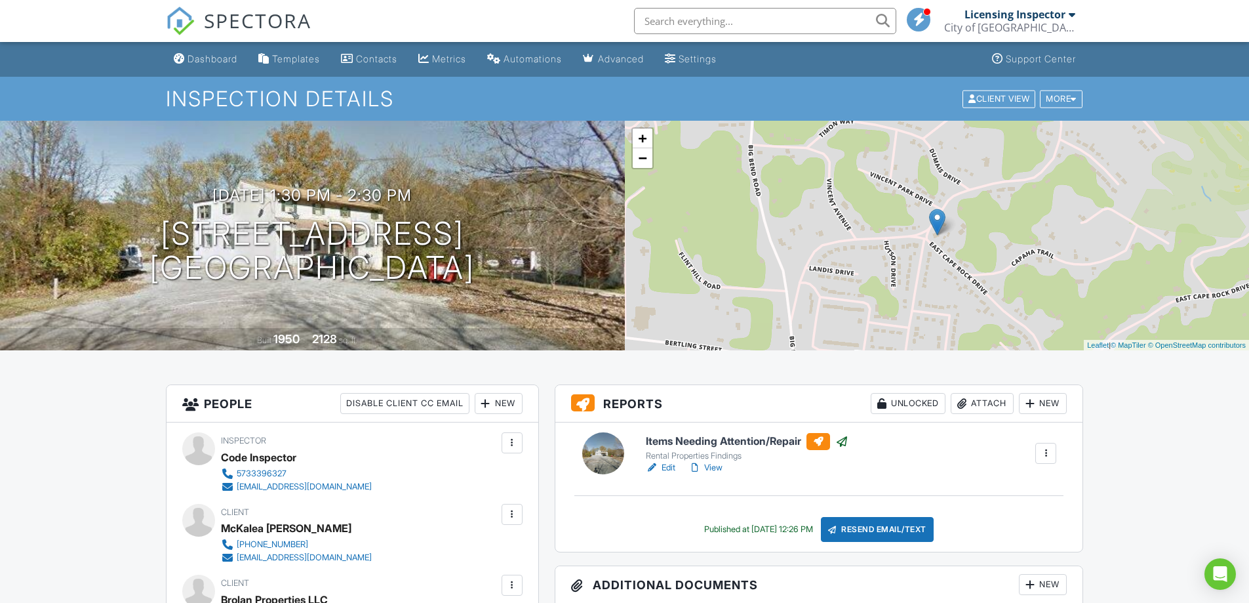
click at [721, 470] on link "View" at bounding box center [706, 467] width 34 height 13
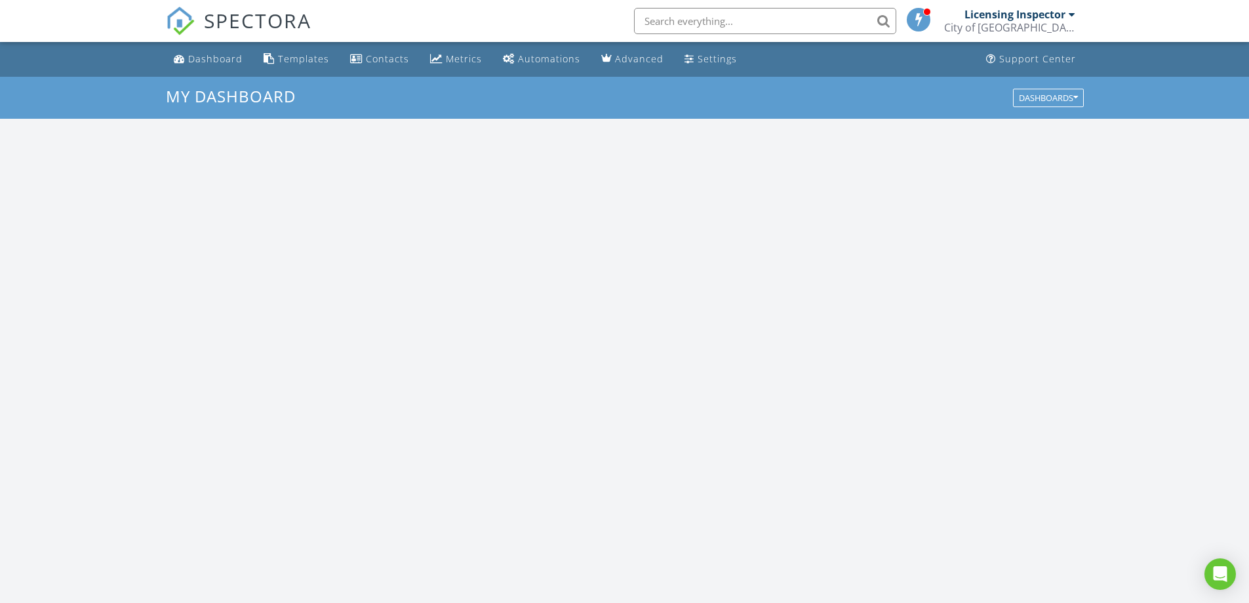
scroll to position [1214, 1270]
